Goal: Information Seeking & Learning: Find specific fact

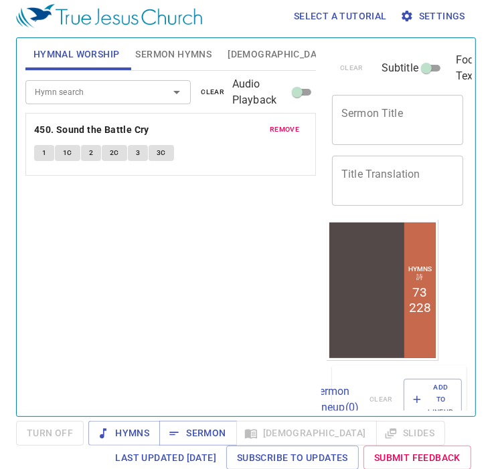
click at [101, 78] on div "Hymn search Hymn search clear Audio Playback" at bounding box center [170, 92] width 290 height 43
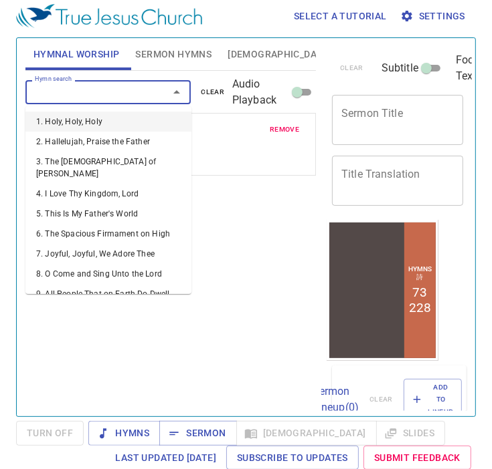
click at [96, 85] on input "Hymn search" at bounding box center [88, 91] width 118 height 15
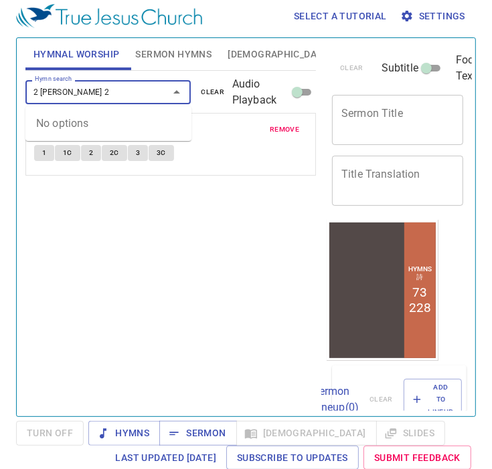
type input "2 tim 2"
drag, startPoint x: 90, startPoint y: 93, endPoint x: -8, endPoint y: 97, distance: 98.4
click at [0, 97] on html "Select a tutorial Settings Hymnal Worship Sermon Hymns Bible Slides Hymn search…" at bounding box center [246, 229] width 492 height 469
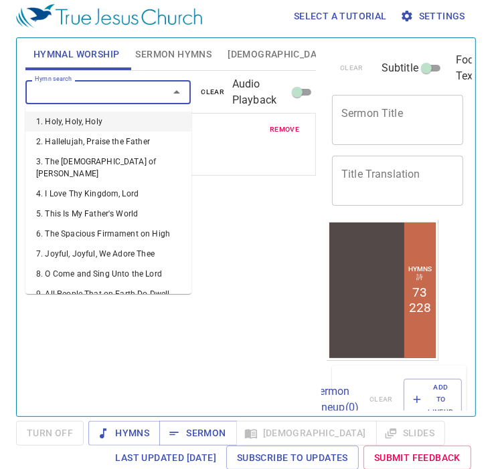
click at [170, 53] on span "Sermon Hymns" at bounding box center [173, 54] width 76 height 17
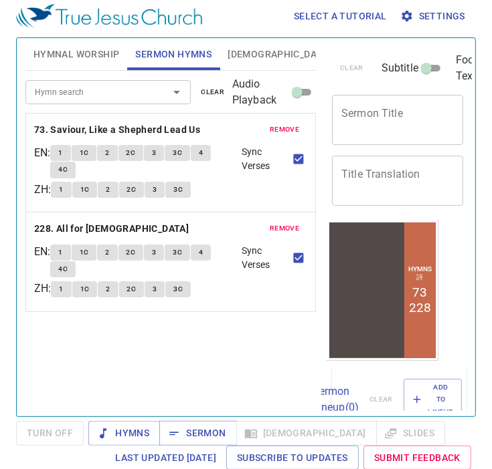
click at [92, 94] on input "Hymn search" at bounding box center [88, 91] width 118 height 15
click at [243, 62] on button "Bible" at bounding box center [278, 54] width 119 height 32
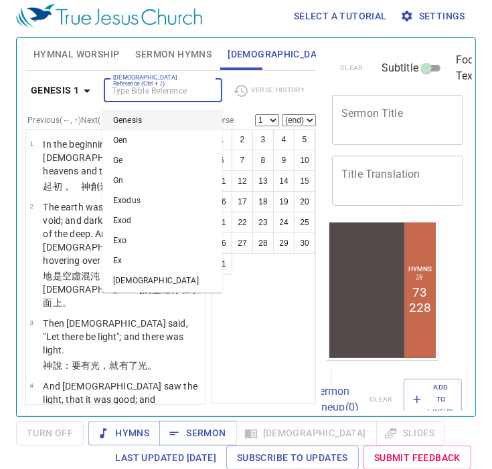
click at [124, 84] on input "Bible Reference (Ctrl + /)" at bounding box center [152, 90] width 88 height 15
paste input "2 tim 2"
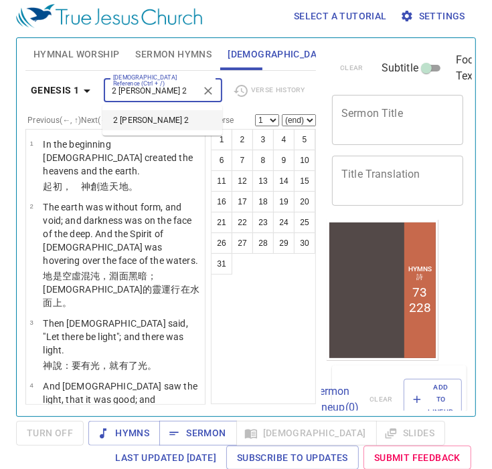
type input "2 tim 2"
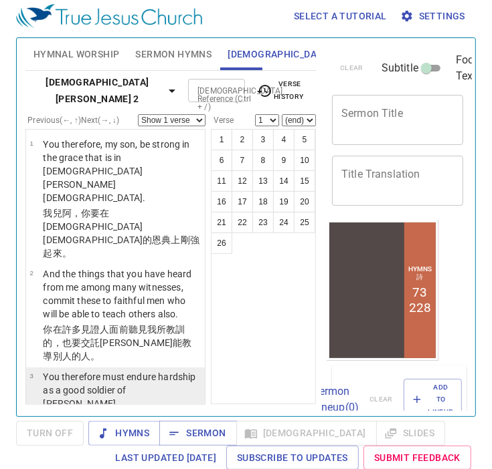
click at [87, 370] on td "You therefore must endure hardship as a good soldier of [DEMOGRAPHIC_DATA]." at bounding box center [122, 391] width 158 height 42
select select "3"
